Goal: Task Accomplishment & Management: Complete application form

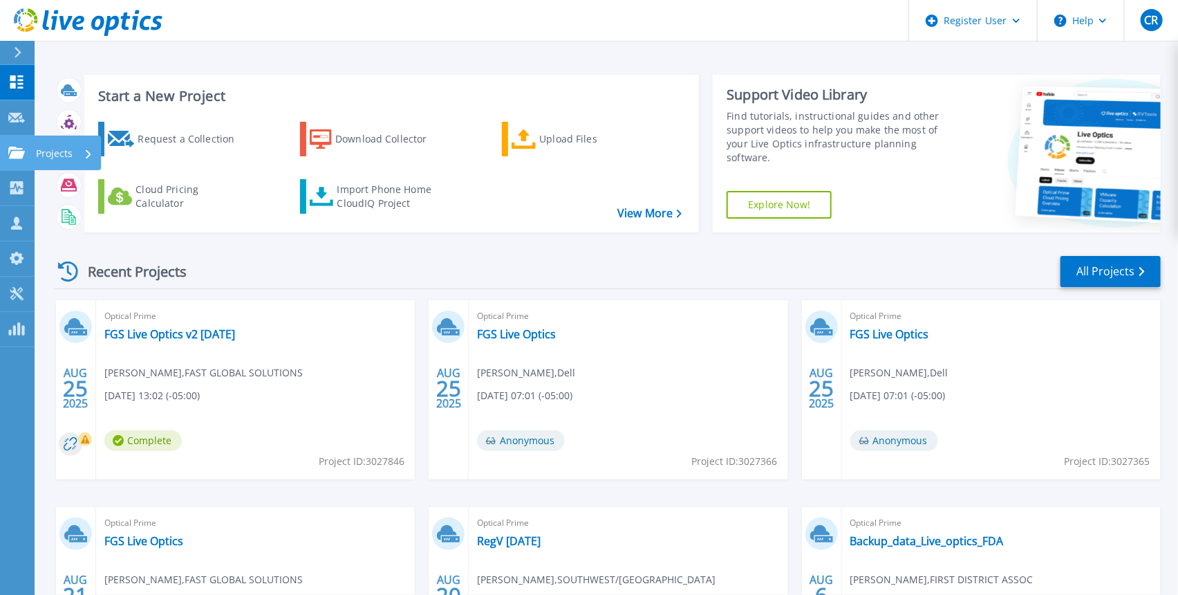
click at [23, 161] on link "Projects Projects" at bounding box center [17, 153] width 35 height 35
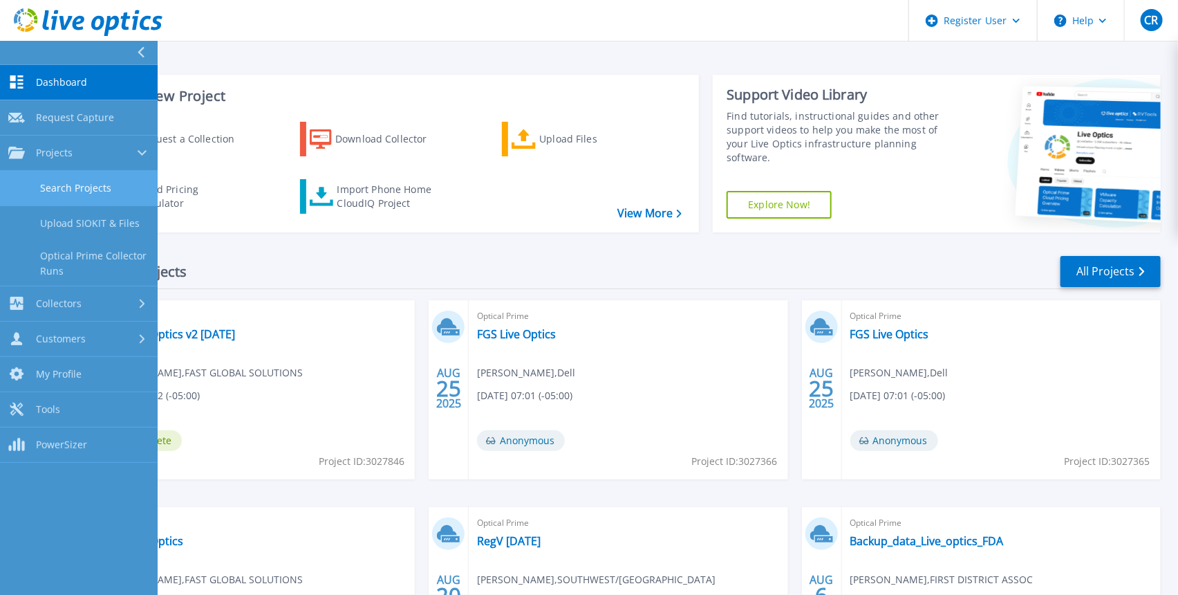
click at [126, 177] on link "Search Projects" at bounding box center [79, 188] width 158 height 35
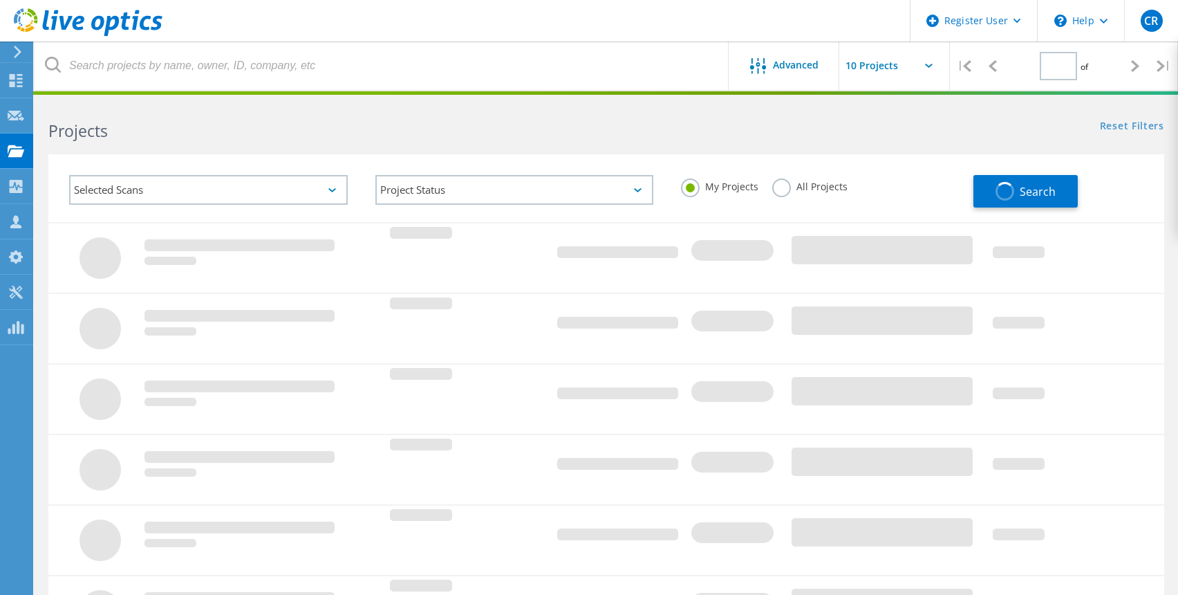
type input "1"
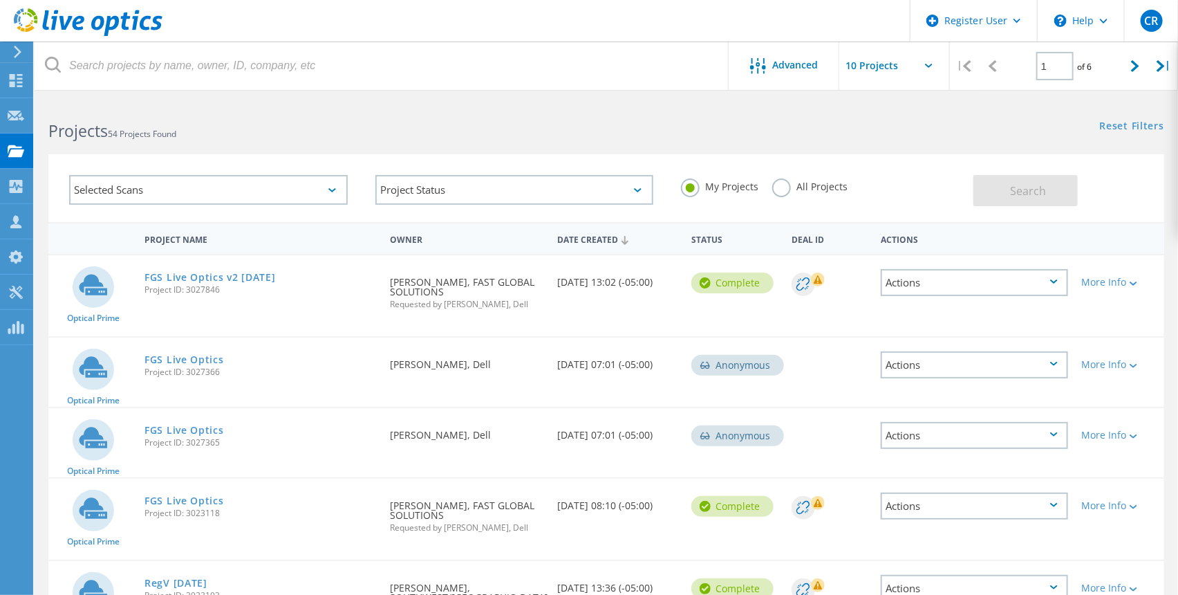
click at [780, 190] on label "All Projects" at bounding box center [809, 184] width 75 height 13
click at [0, 0] on input "All Projects" at bounding box center [0, 0] width 0 height 0
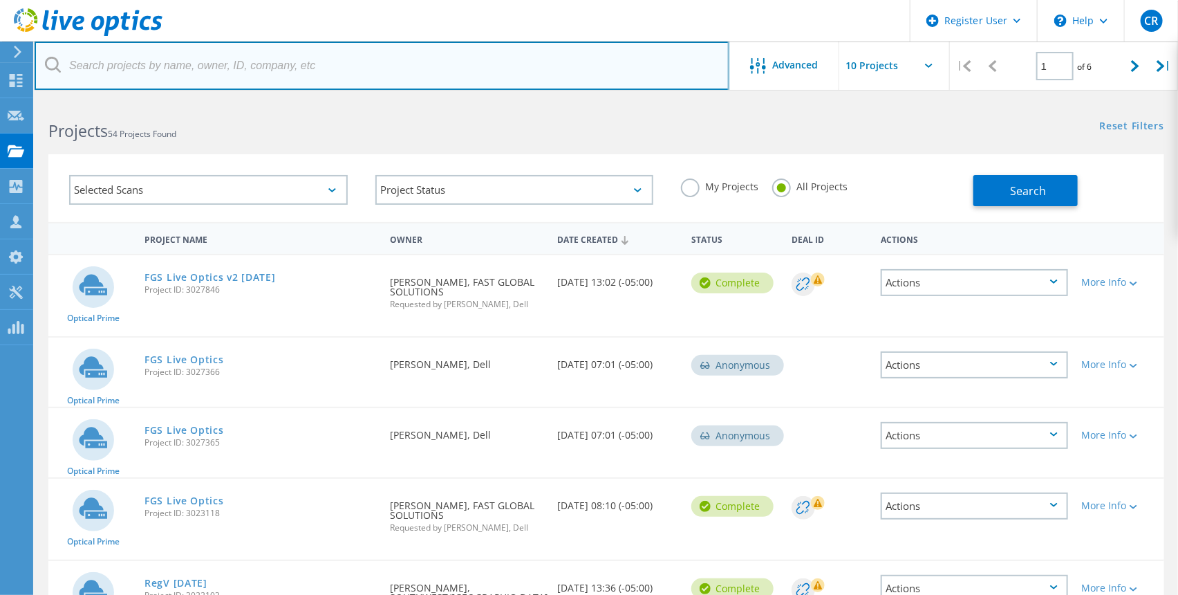
paste input "ctorgerson@cmerdc.org"
type input "ctorgerson@cmerdc.org"
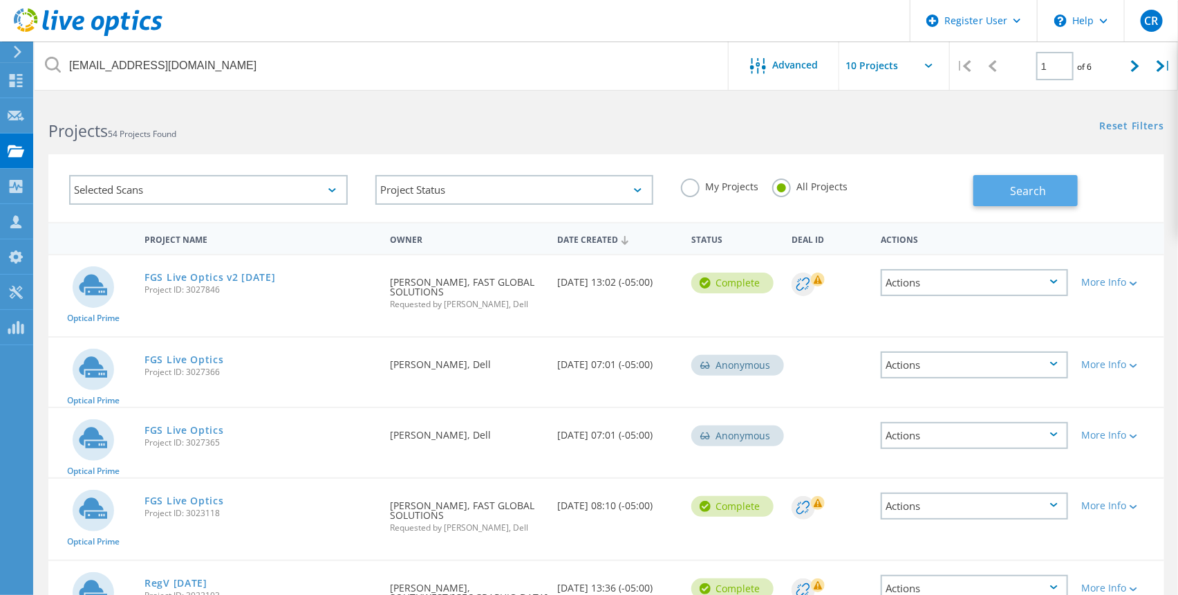
click at [999, 194] on button "Search" at bounding box center [1026, 190] width 104 height 31
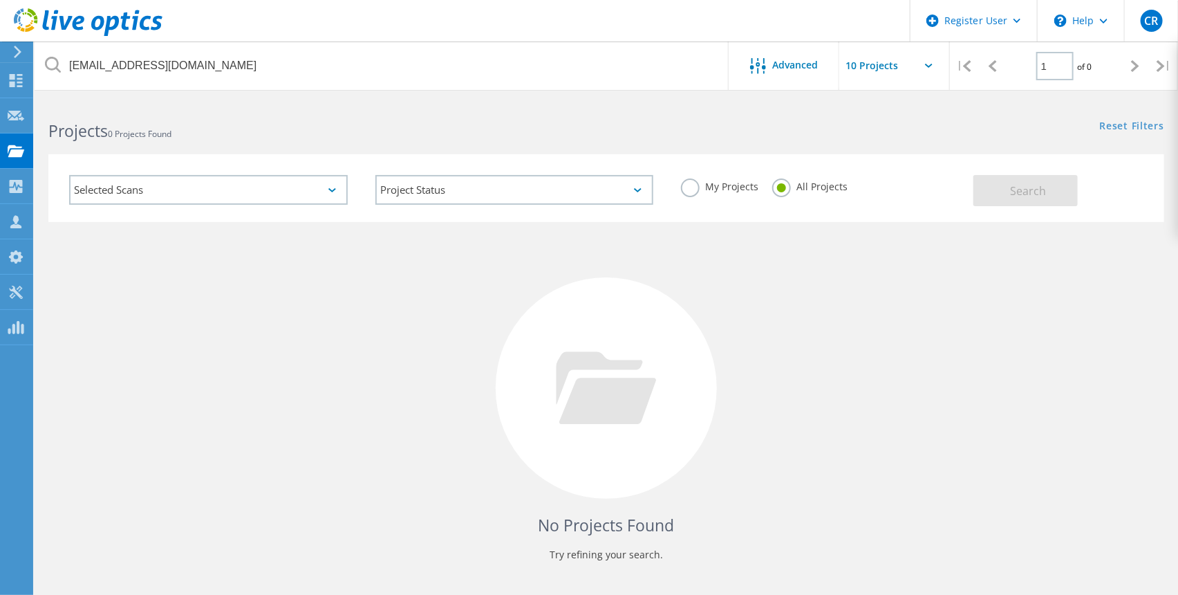
drag, startPoint x: 763, startPoint y: 410, endPoint x: 867, endPoint y: 321, distance: 137.3
click at [763, 410] on div "No Projects Found Try refining your search." at bounding box center [606, 400] width 1116 height 357
click at [357, 433] on div "No Projects Found Try refining your search." at bounding box center [606, 400] width 1116 height 357
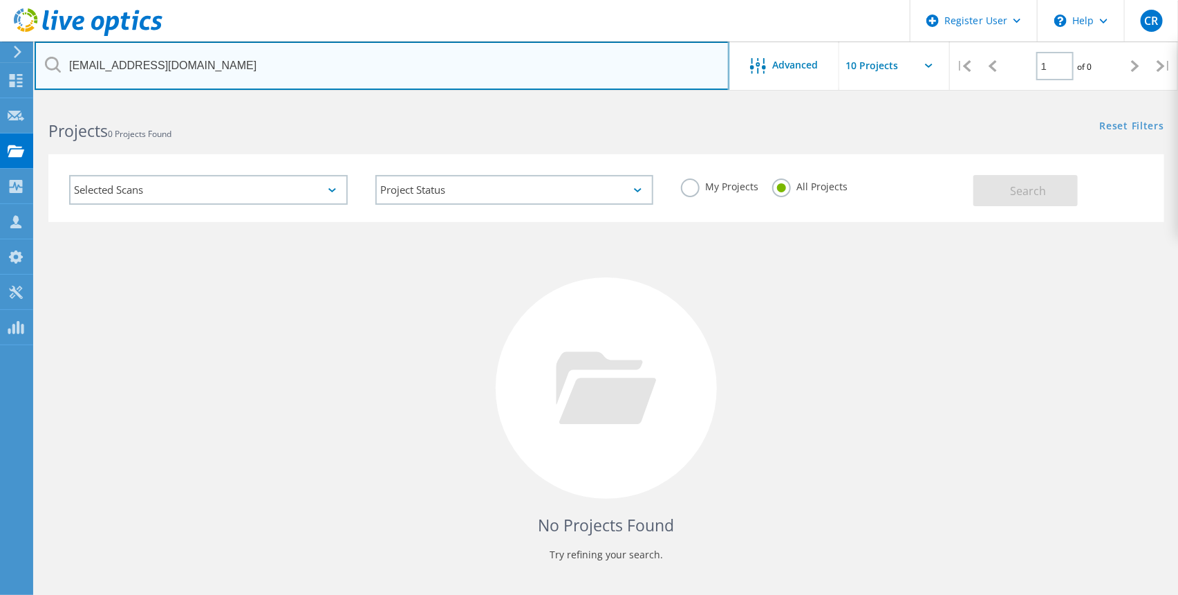
click at [247, 73] on input "ctorgerson@cmerdc.org" at bounding box center [382, 65] width 695 height 48
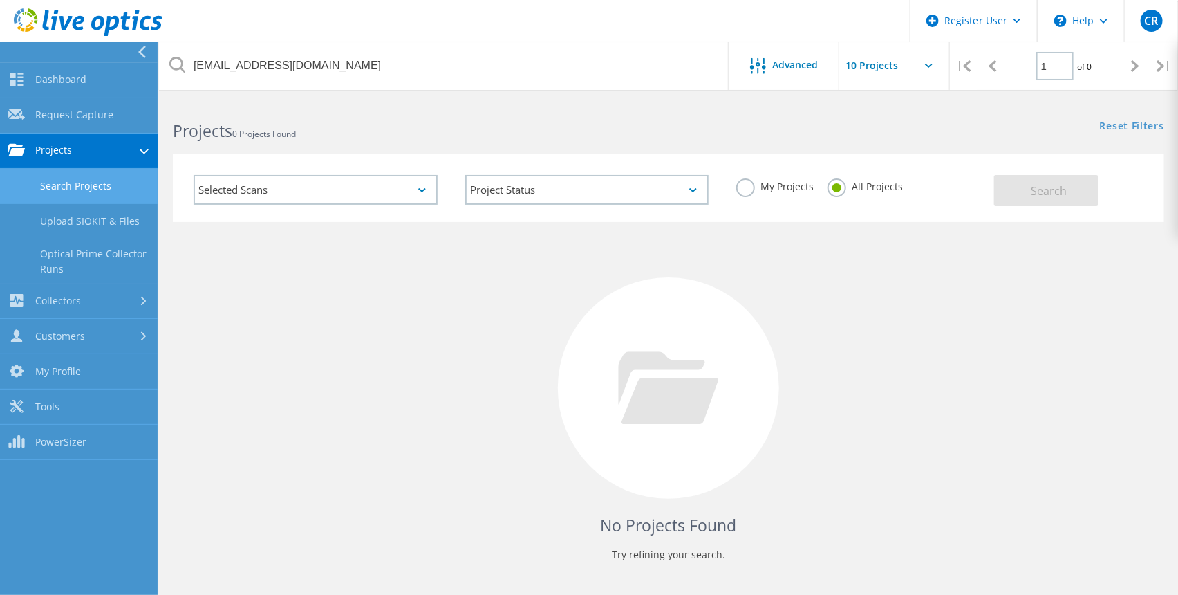
click at [97, 191] on link "Search Projects" at bounding box center [79, 186] width 158 height 35
click at [51, 114] on link "Request Capture" at bounding box center [79, 115] width 158 height 35
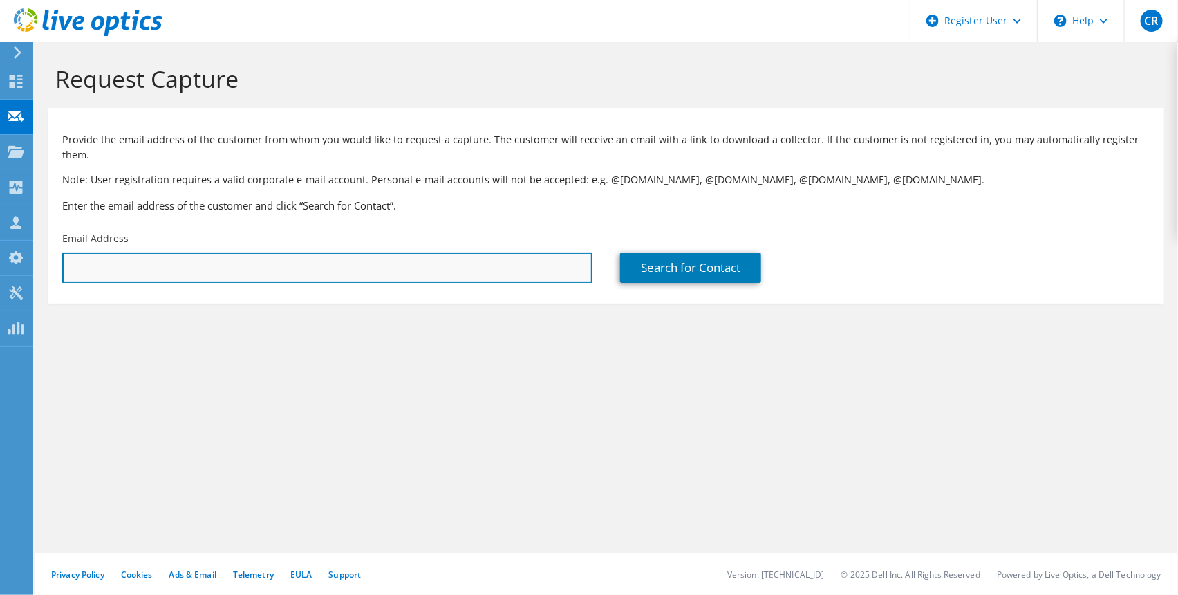
click at [270, 259] on input "text" at bounding box center [327, 267] width 530 height 30
paste input "[EMAIL_ADDRESS][DOMAIN_NAME]"
type input "[EMAIL_ADDRESS][DOMAIN_NAME]"
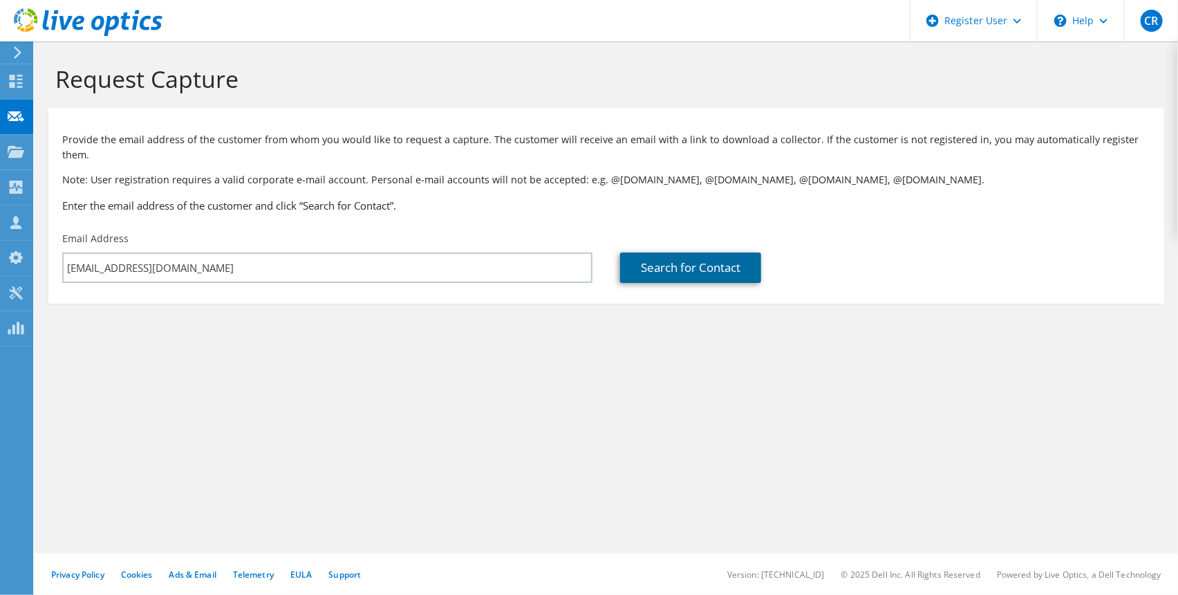
click at [643, 252] on link "Search for Contact" at bounding box center [690, 267] width 141 height 30
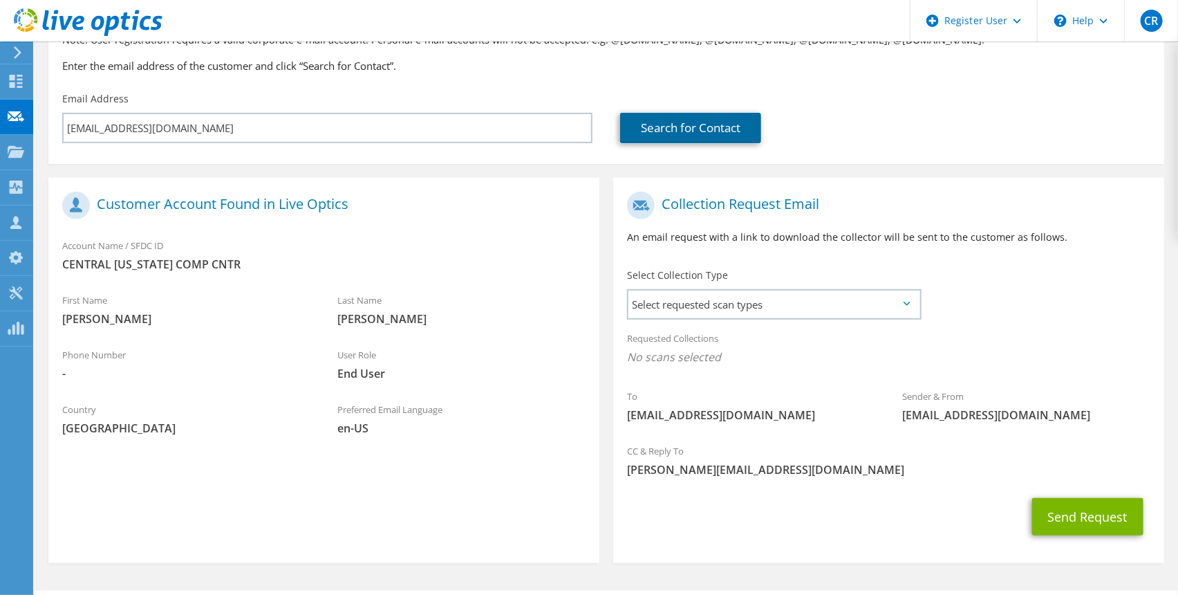
scroll to position [163, 0]
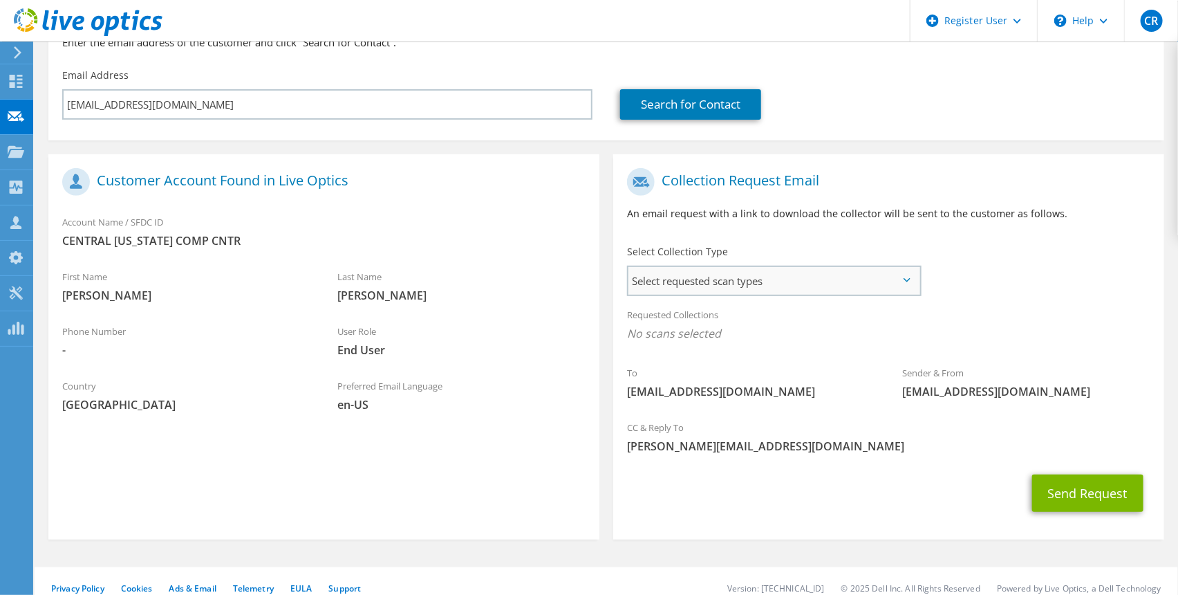
click at [684, 274] on span "Select requested scan types" at bounding box center [773, 281] width 291 height 28
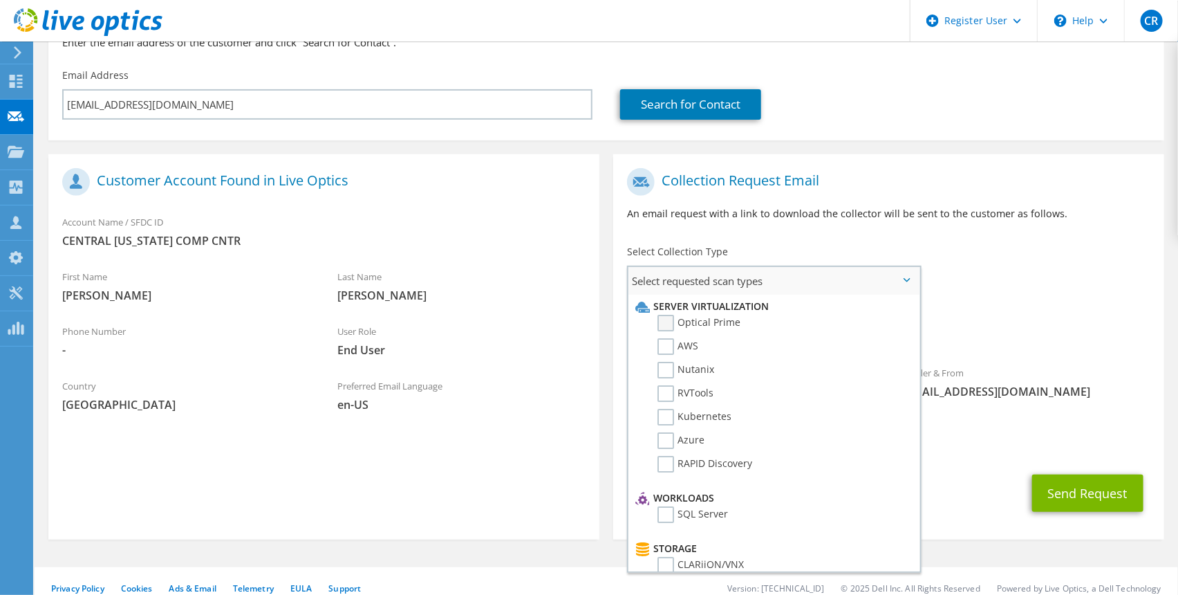
click at [671, 315] on label "Optical Prime" at bounding box center [699, 323] width 83 height 17
click at [0, 0] on input "Optical Prime" at bounding box center [0, 0] width 0 height 0
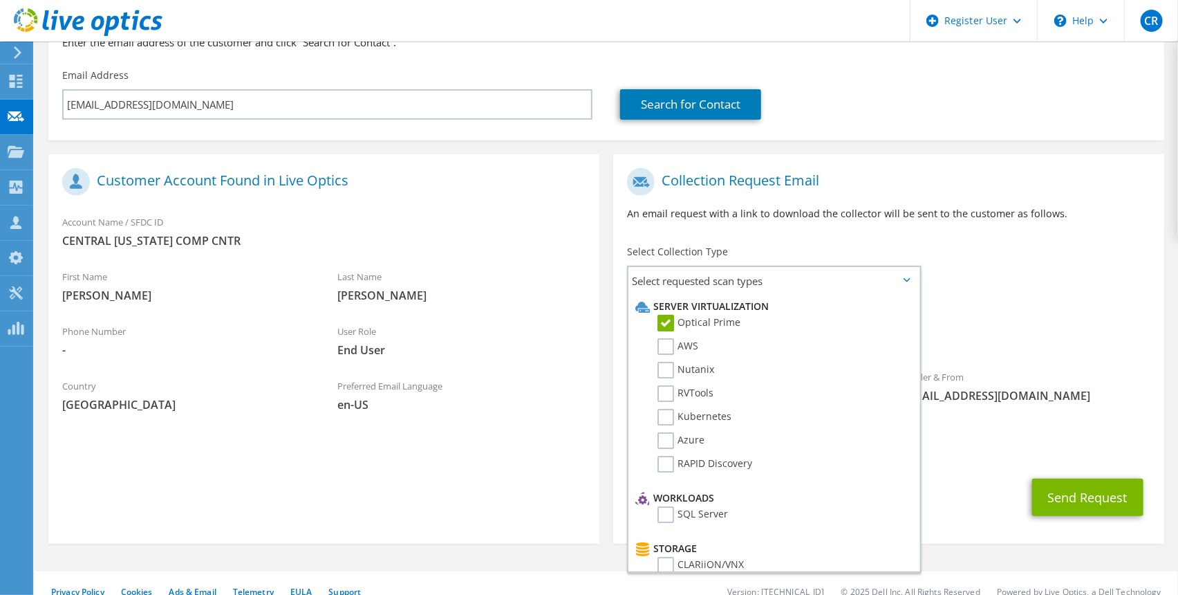
click at [1034, 254] on div "To [EMAIL_ADDRESS][DOMAIN_NAME] Sender & From [EMAIL_ADDRESS][DOMAIN_NAME]" at bounding box center [888, 289] width 551 height 256
